Goal: Navigation & Orientation: Find specific page/section

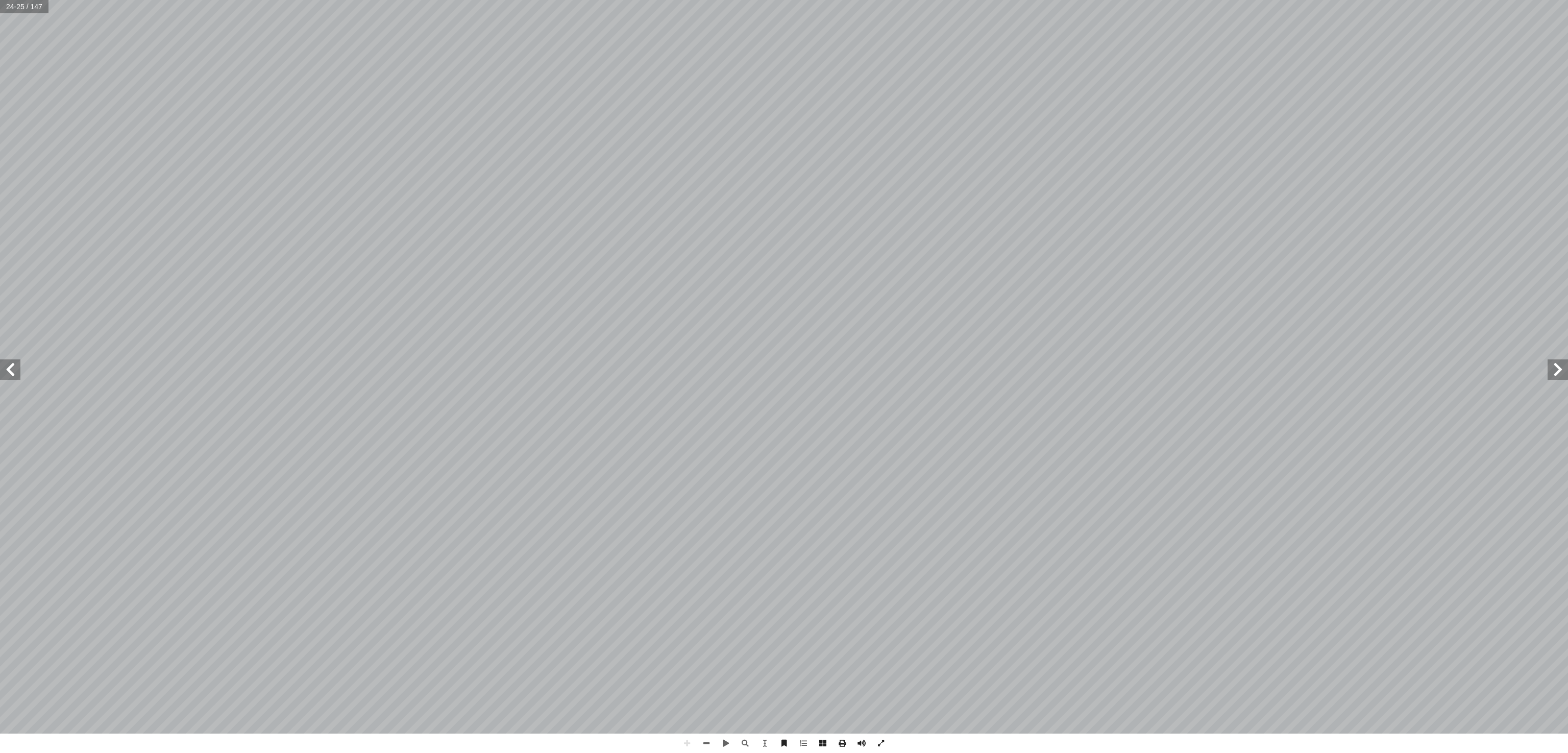
click at [1331, 93] on html "الصفحة الرئيسية الصف الأول الصف الثاني الصف الثالث الصف الرابع الصف الخامس الصف…" at bounding box center [784, 46] width 1568 height 93
click at [689, 743] on span at bounding box center [687, 743] width 19 height 19
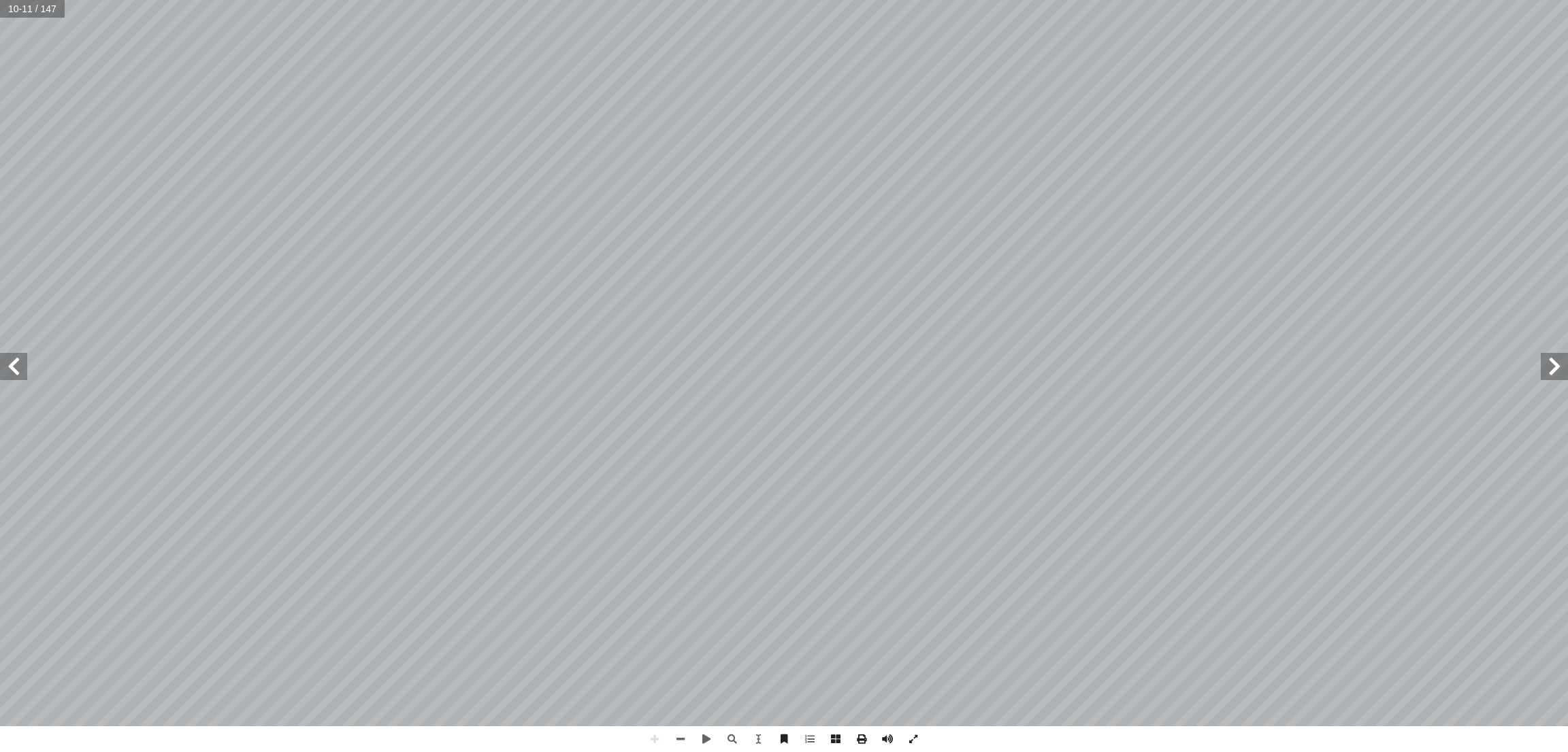
click at [19, 379] on span at bounding box center [14, 367] width 28 height 28
